Goal: Information Seeking & Learning: Learn about a topic

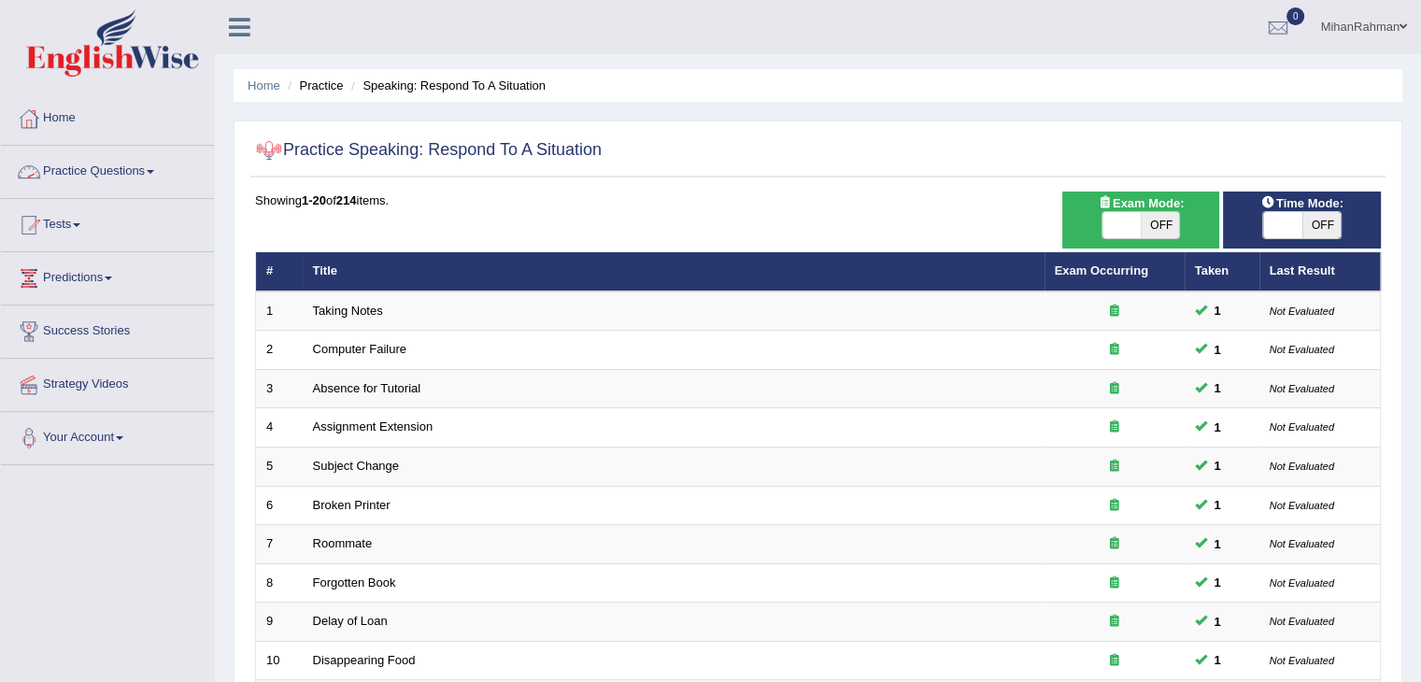
click at [130, 167] on link "Practice Questions" at bounding box center [107, 169] width 213 height 47
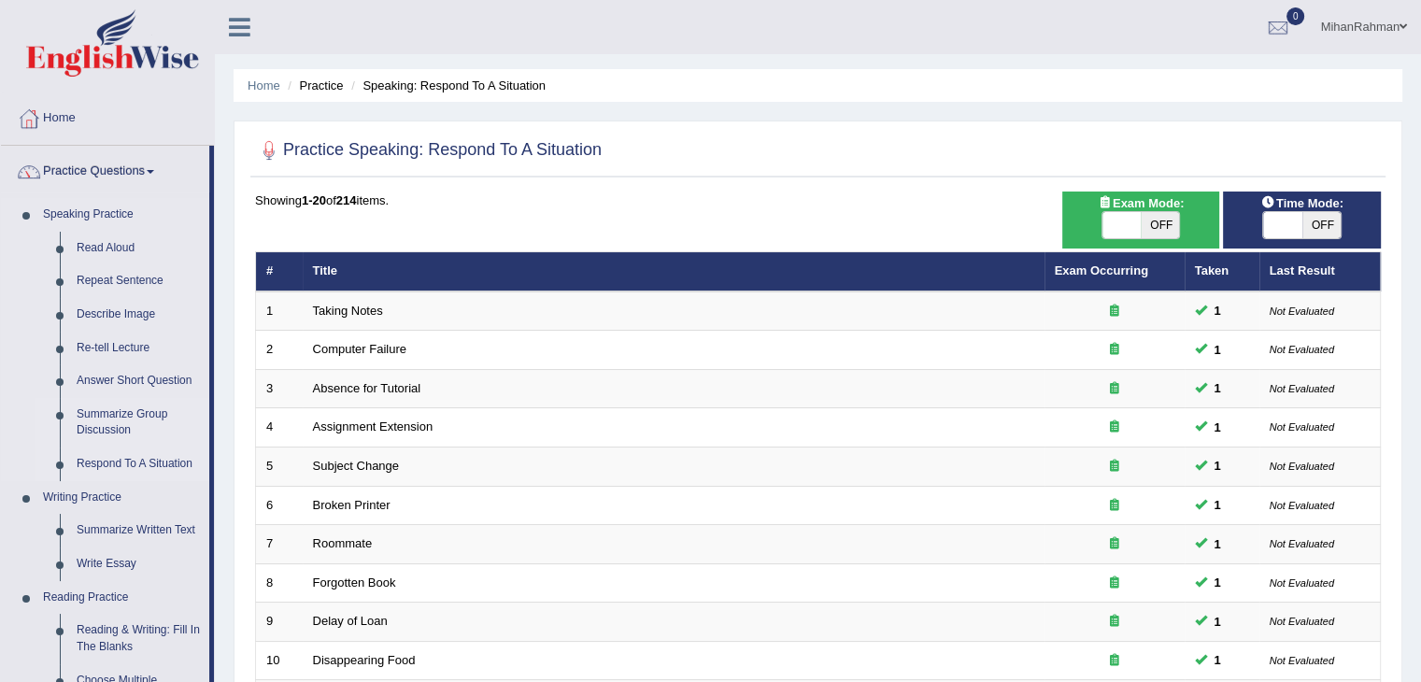
click at [123, 417] on link "Summarize Group Discussion" at bounding box center [138, 423] width 141 height 50
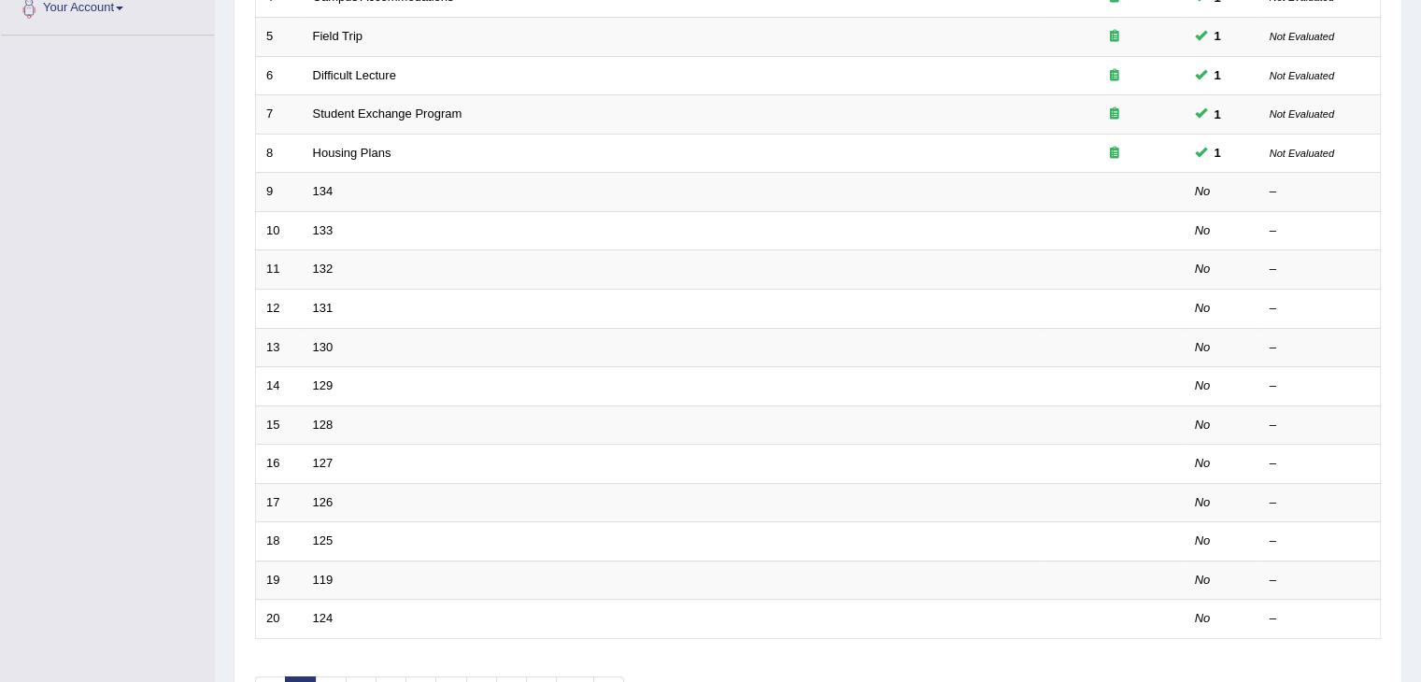
scroll to position [459, 0]
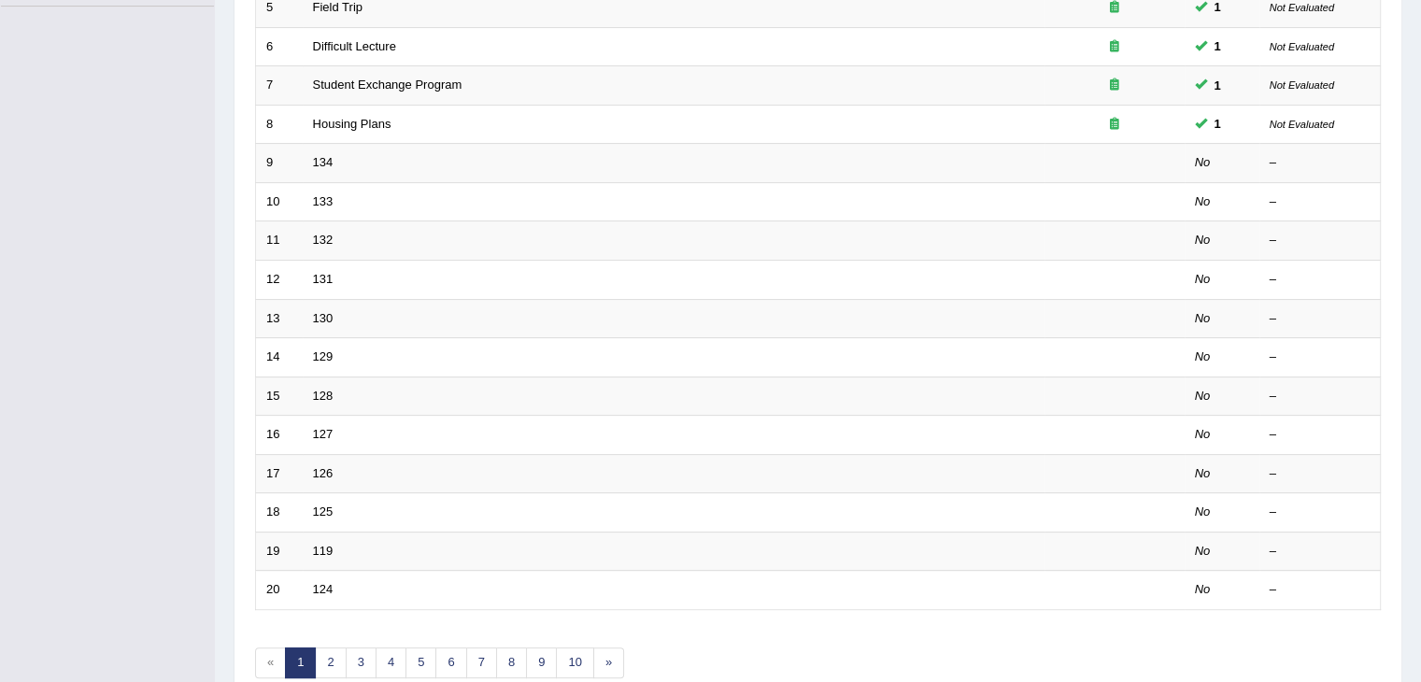
drag, startPoint x: 0, startPoint y: 0, endPoint x: 1424, endPoint y: 466, distance: 1498.0
click at [324, 673] on div "Showing 1-20 of 202 items. # Title Exam Occurring Taken Last Result 1 Online Co…" at bounding box center [818, 217] width 1126 height 969
click at [325, 660] on link "2" at bounding box center [330, 662] width 31 height 31
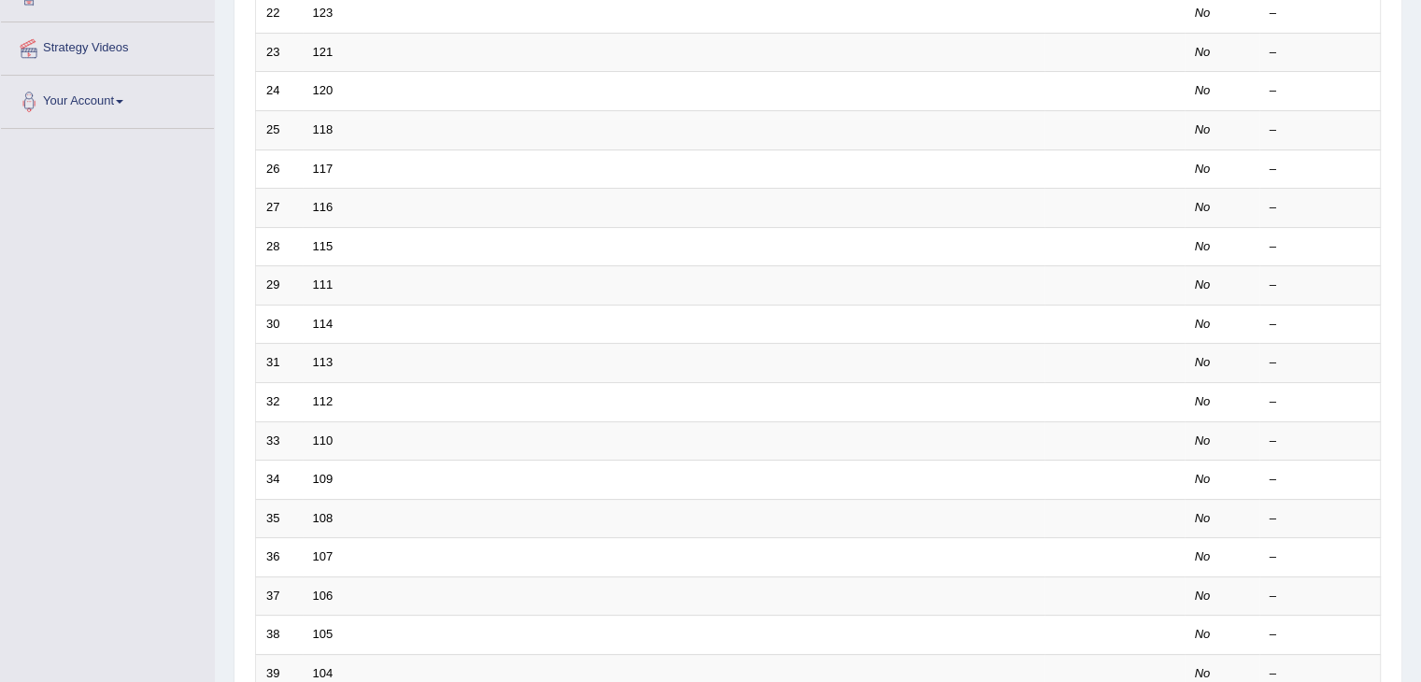
scroll to position [445, 0]
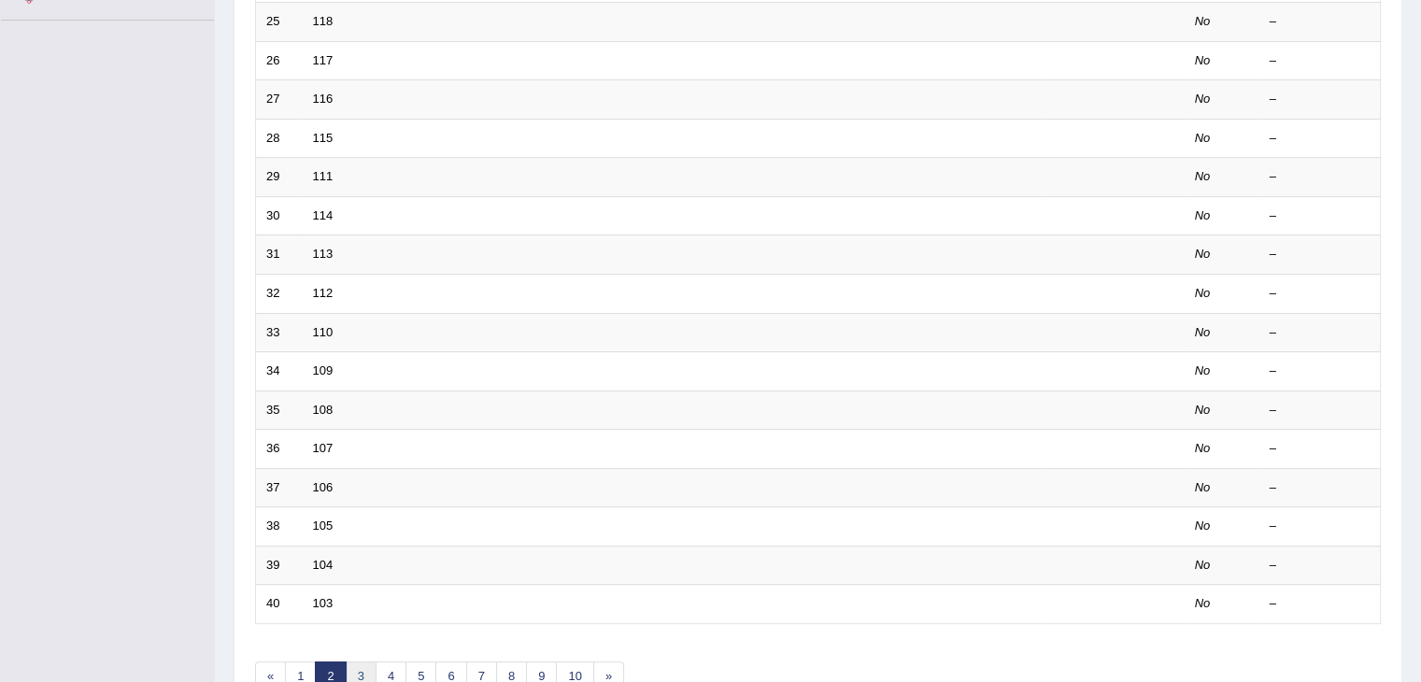
click at [358, 674] on link "3" at bounding box center [361, 676] width 31 height 31
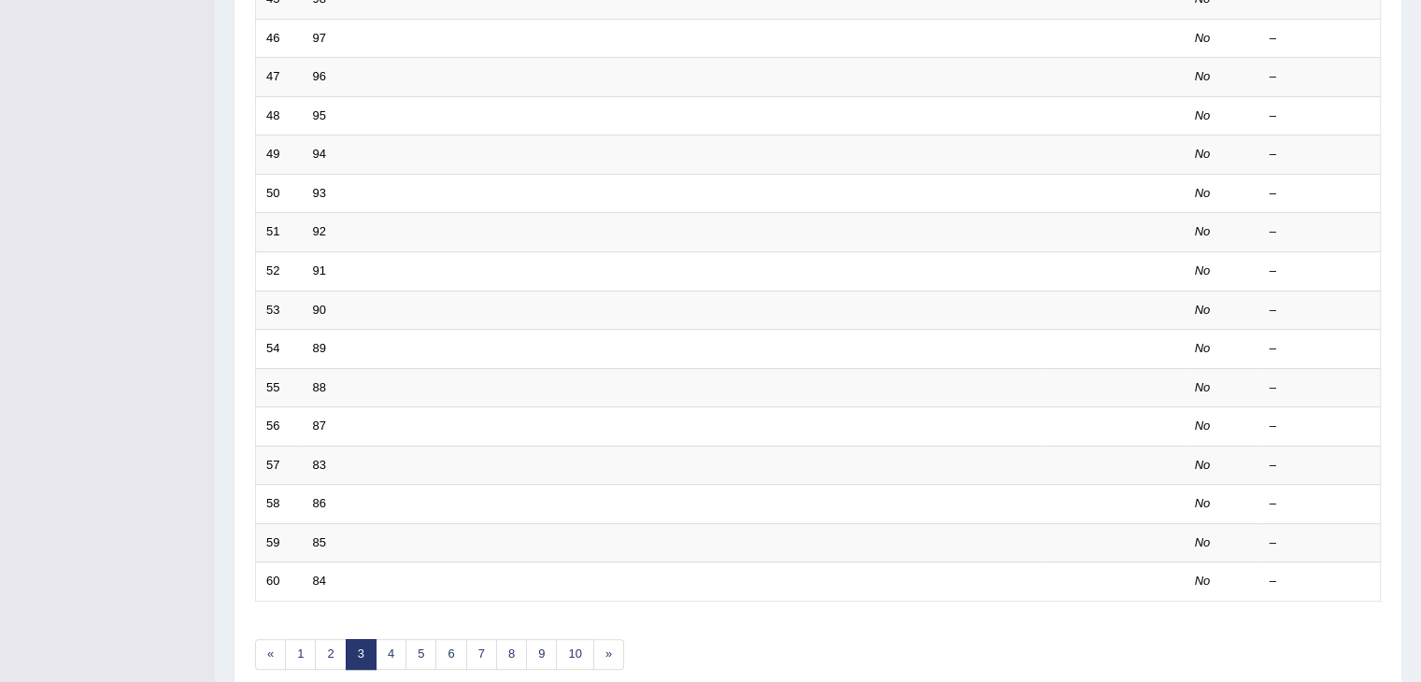
scroll to position [549, 0]
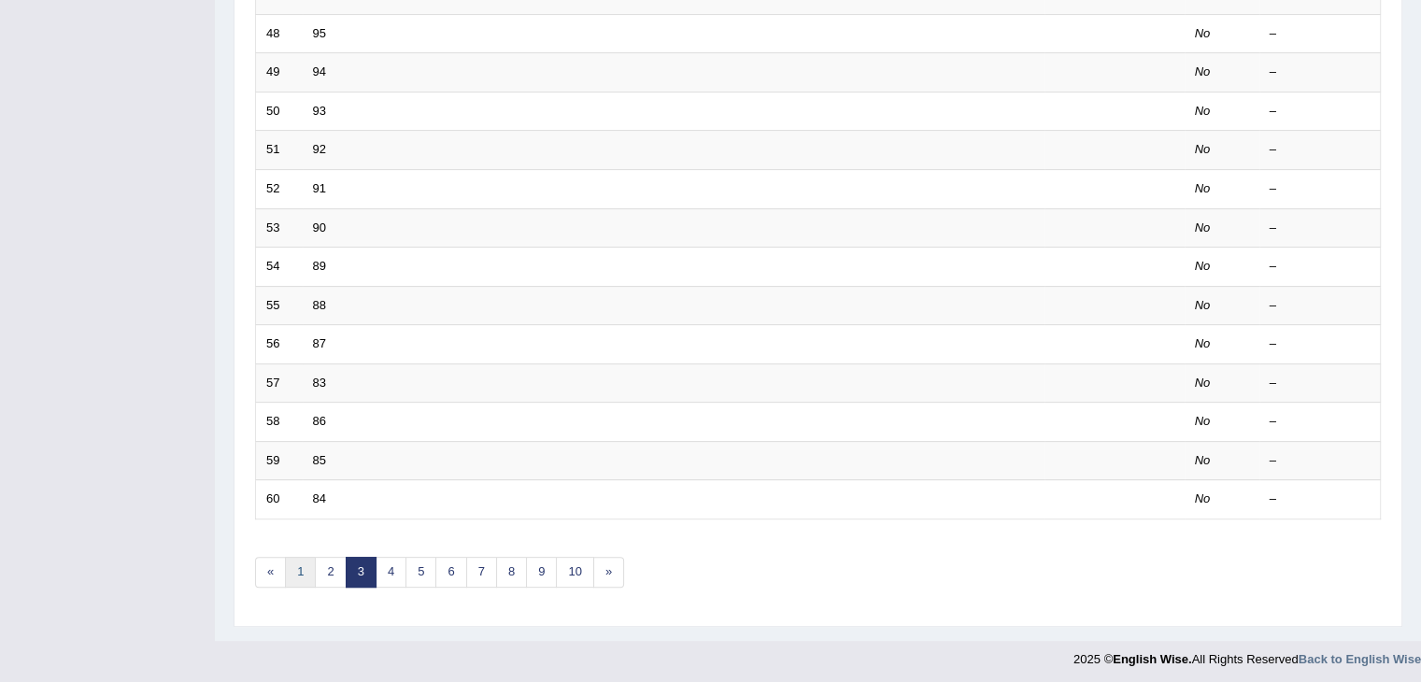
click at [291, 557] on link "1" at bounding box center [300, 572] width 31 height 31
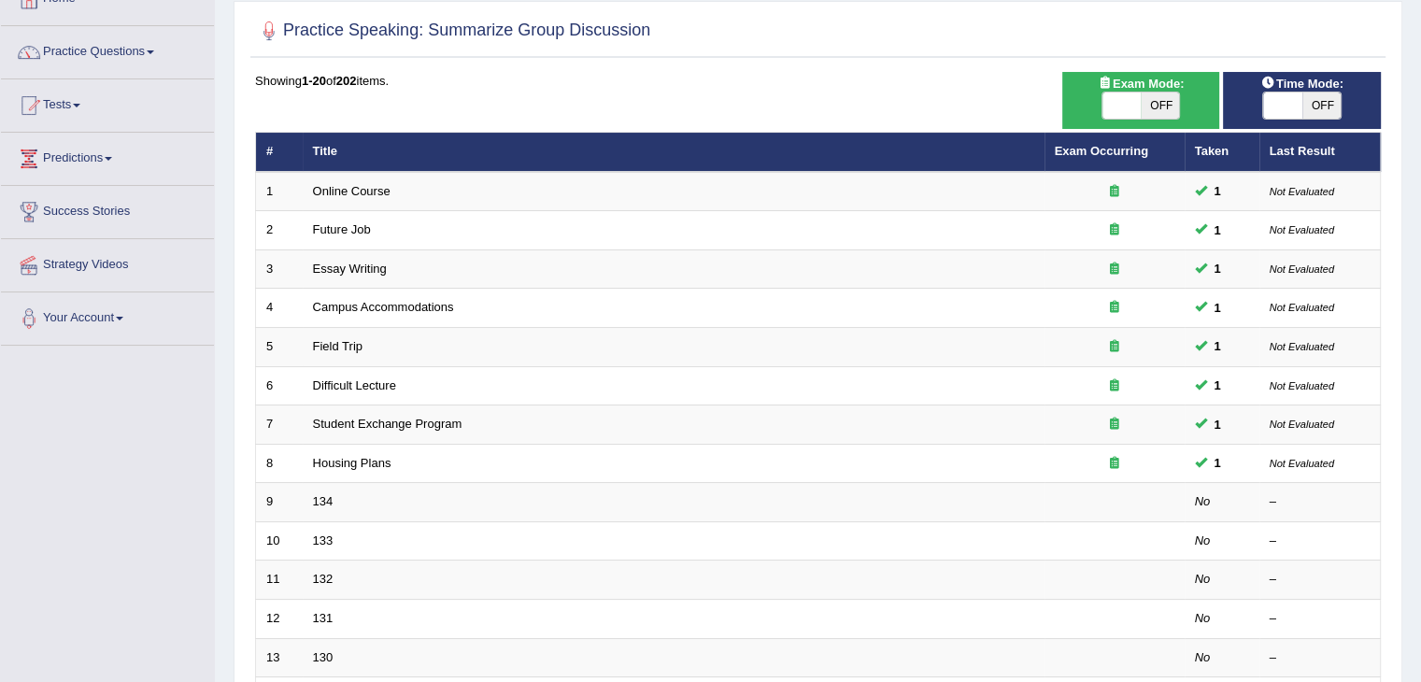
scroll to position [268, 0]
